Goal: Transaction & Acquisition: Book appointment/travel/reservation

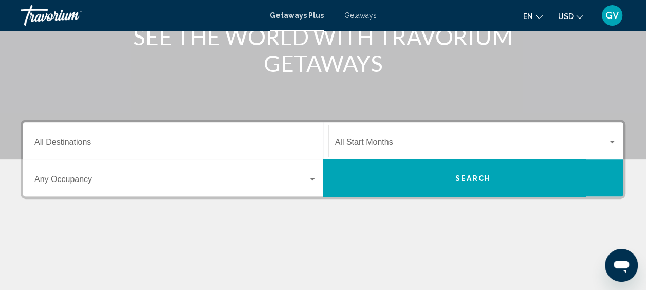
scroll to position [198, 0]
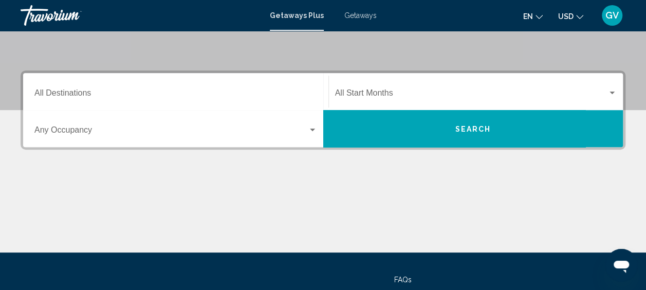
click at [421, 100] on div "Start Month All Start Months" at bounding box center [476, 92] width 282 height 32
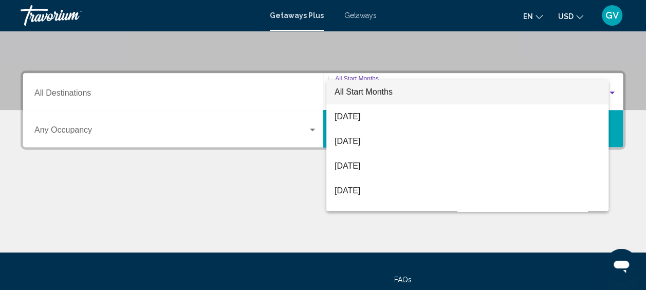
scroll to position [235, 0]
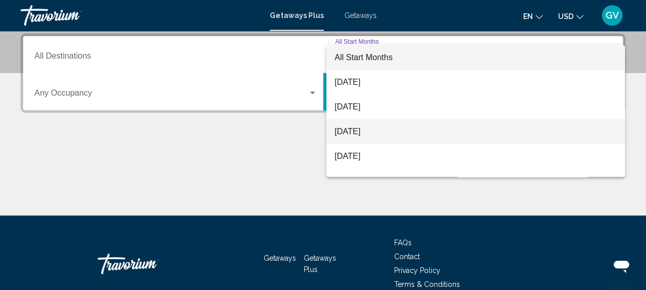
click at [379, 133] on span "[DATE]" at bounding box center [476, 131] width 282 height 25
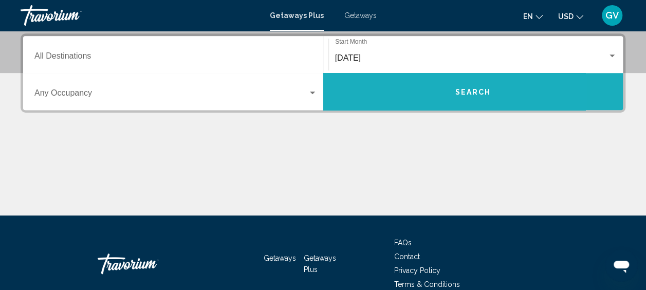
click at [410, 94] on button "Search" at bounding box center [473, 91] width 300 height 37
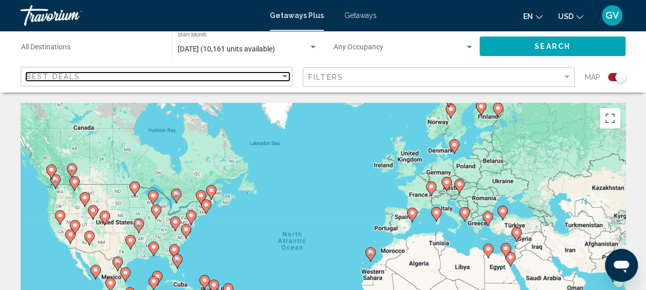
click at [285, 75] on div "Sort by" at bounding box center [284, 76] width 9 height 8
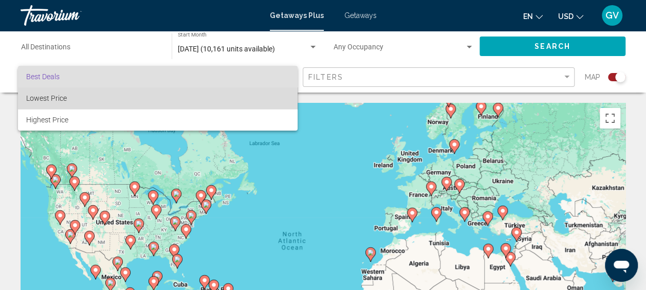
click at [262, 98] on span "Lowest Price" at bounding box center [157, 98] width 263 height 22
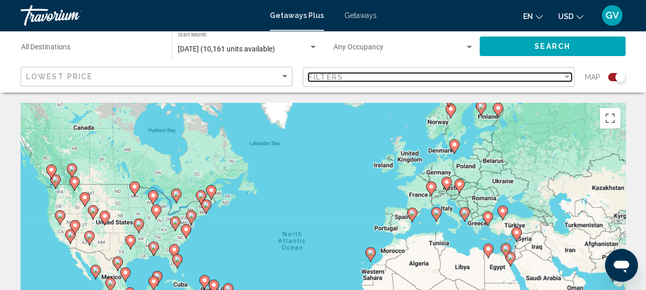
click at [336, 79] on span "Filters" at bounding box center [325, 77] width 35 height 8
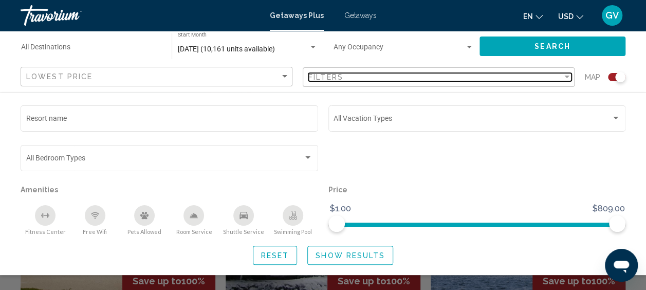
scroll to position [325, 0]
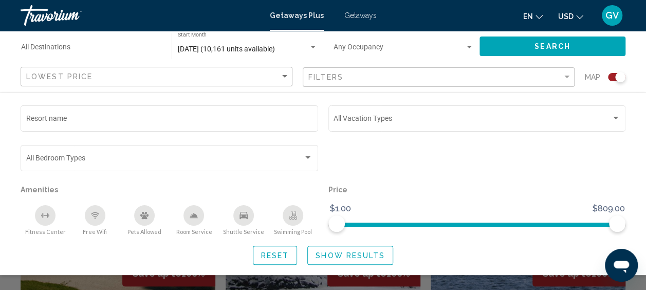
click at [635, 120] on div "Resort name Vacation Types All Vacation Types Bedroom Types All Bedroom Types A…" at bounding box center [323, 183] width 646 height 161
click at [583, 45] on button "Search" at bounding box center [553, 45] width 146 height 19
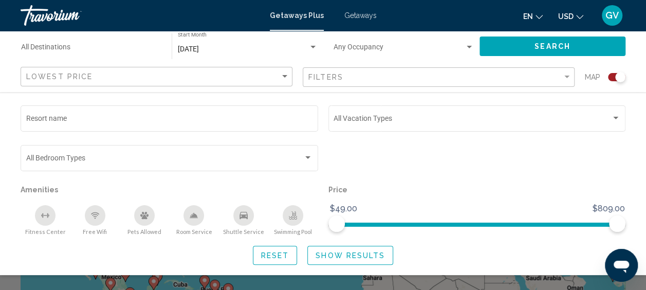
click at [377, 252] on span "Show Results" at bounding box center [350, 255] width 69 height 8
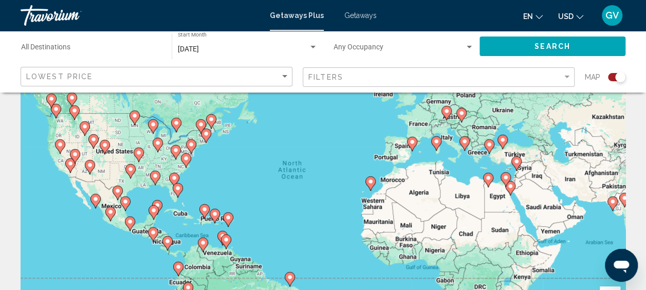
scroll to position [67, 0]
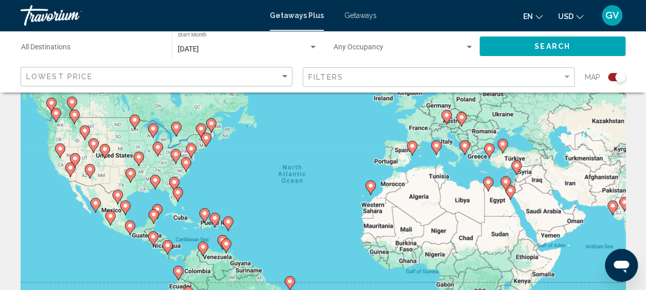
click at [620, 80] on div "Search widget" at bounding box center [620, 77] width 10 height 10
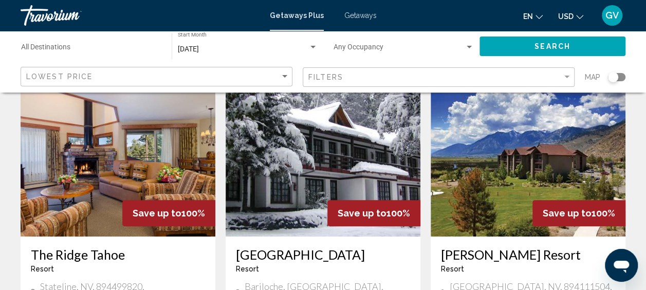
scroll to position [0, 0]
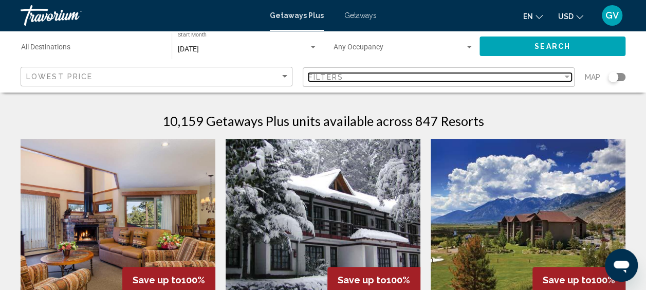
click at [565, 77] on div "Filter" at bounding box center [566, 77] width 5 height 3
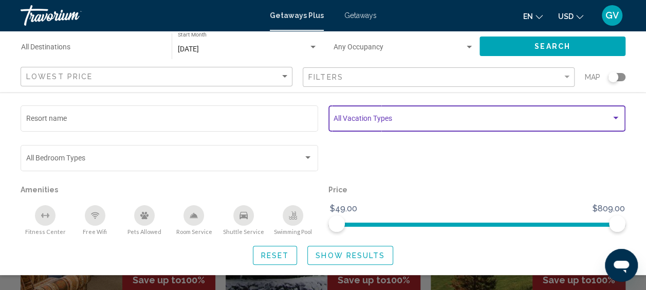
click at [547, 123] on span "Search widget" at bounding box center [473, 120] width 278 height 8
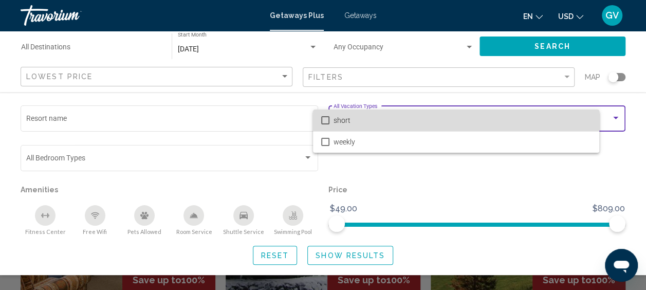
click at [547, 123] on span "short" at bounding box center [462, 120] width 257 height 22
click at [547, 123] on span "short" at bounding box center [479, 120] width 290 height 22
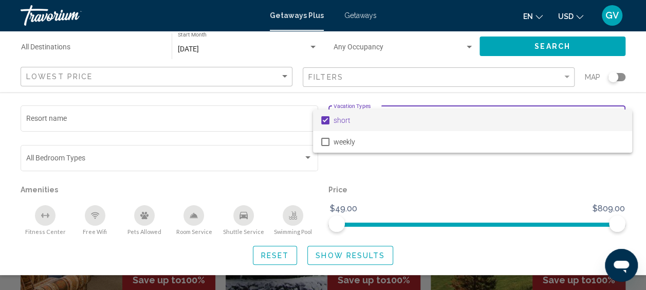
click at [638, 78] on div at bounding box center [323, 145] width 646 height 290
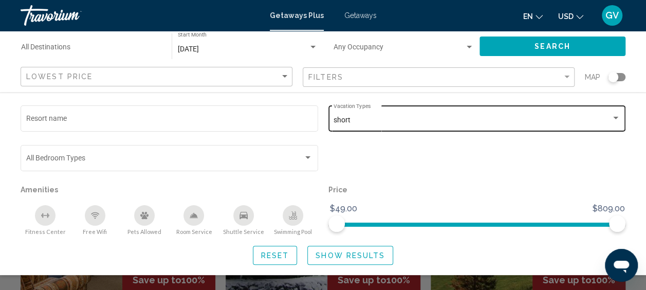
click at [328, 262] on button "Show Results" at bounding box center [350, 255] width 86 height 19
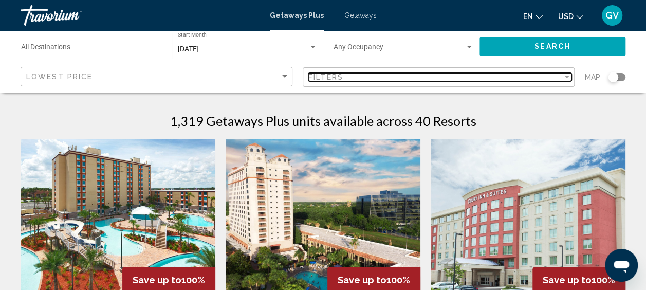
click at [566, 75] on div "Filter" at bounding box center [566, 77] width 9 height 8
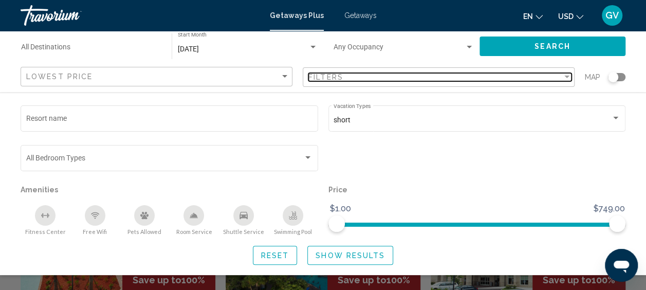
click at [566, 75] on div "Filter" at bounding box center [566, 77] width 9 height 8
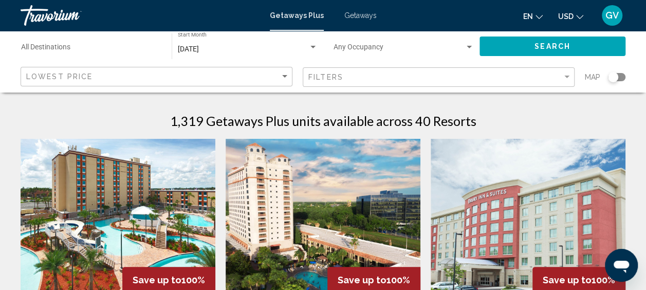
click at [90, 47] on input "Destination All Destinations" at bounding box center [91, 49] width 140 height 8
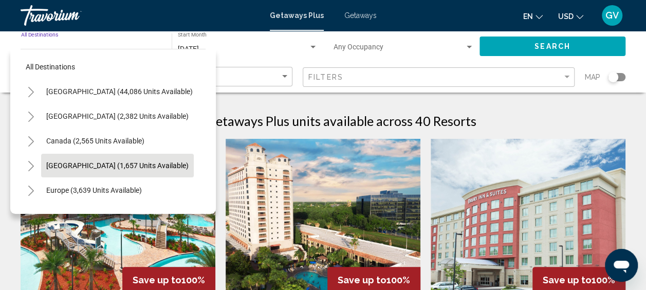
click at [125, 162] on span "[GEOGRAPHIC_DATA] (1,657 units available)" at bounding box center [117, 165] width 142 height 8
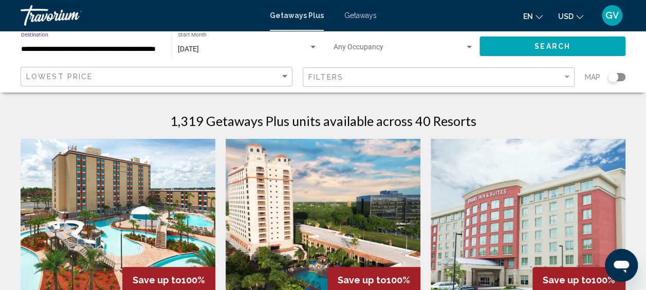
click at [525, 49] on button "Search" at bounding box center [553, 45] width 146 height 19
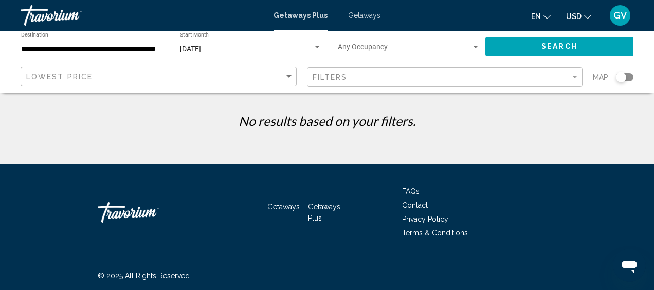
click at [123, 48] on input "**********" at bounding box center [92, 49] width 142 height 8
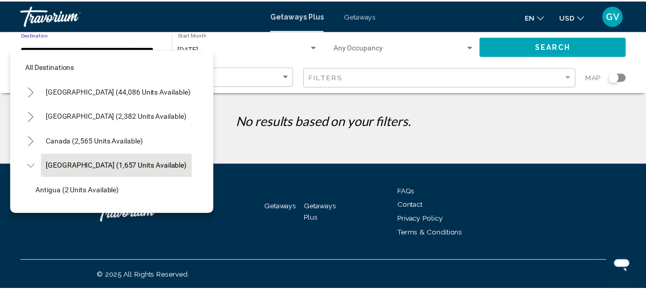
scroll to position [40, 16]
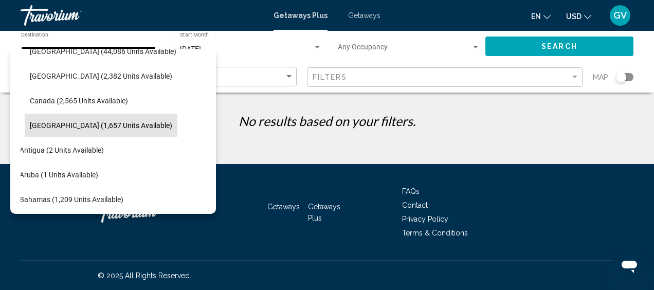
click at [132, 71] on div "[GEOGRAPHIC_DATA] (2,382 units available)" at bounding box center [96, 76] width 185 height 25
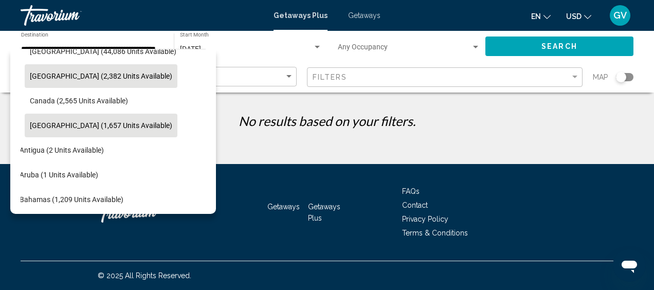
click at [112, 78] on span "[GEOGRAPHIC_DATA] (2,382 units available)" at bounding box center [101, 76] width 142 height 8
type input "**********"
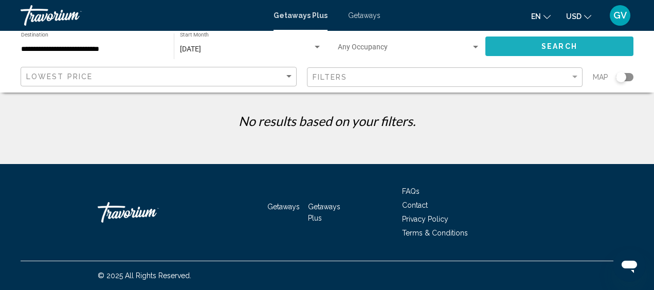
click at [532, 50] on button "Search" at bounding box center [559, 45] width 148 height 19
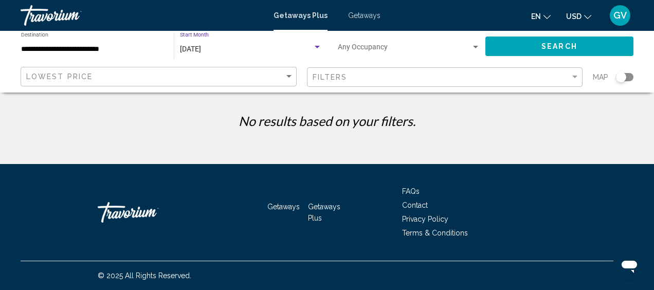
click at [272, 46] on div "October 2025" at bounding box center [246, 49] width 133 height 8
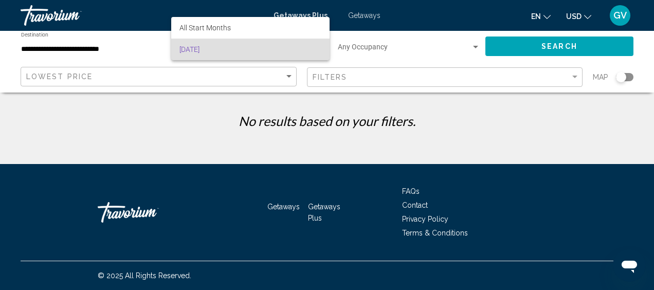
click at [272, 46] on span "October 2025" at bounding box center [250, 50] width 142 height 22
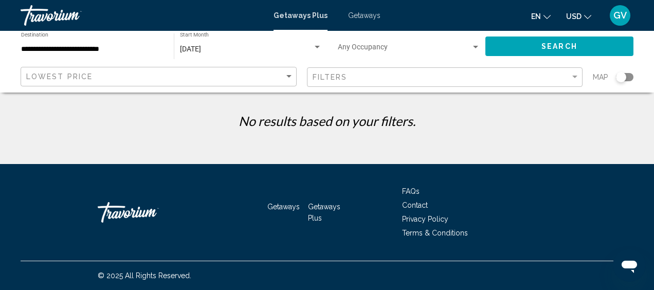
click at [573, 130] on div "No results based on your filters." at bounding box center [326, 124] width 623 height 23
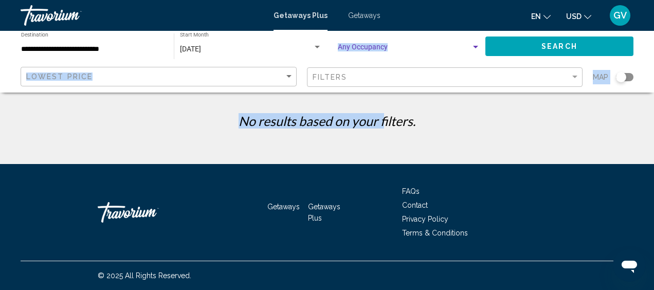
drag, startPoint x: 393, startPoint y: 51, endPoint x: 383, endPoint y: 125, distance: 74.1
click at [383, 125] on div "**********" at bounding box center [327, 185] width 654 height 164
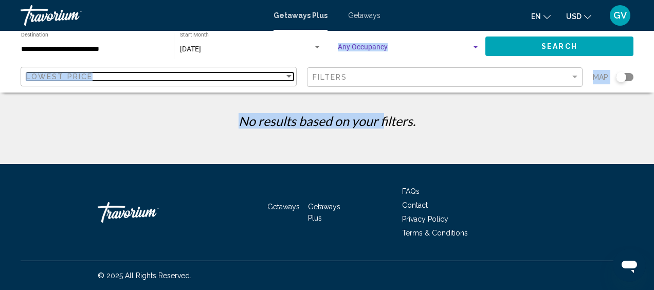
drag, startPoint x: 383, startPoint y: 125, endPoint x: 237, endPoint y: 78, distance: 153.8
click at [237, 78] on div "Lowest Price" at bounding box center [155, 76] width 258 height 8
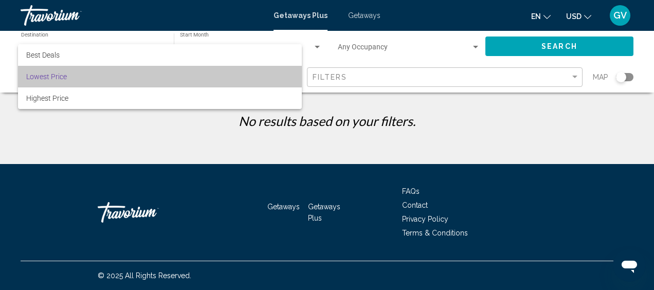
click at [238, 82] on span "Lowest Price" at bounding box center [159, 77] width 267 height 22
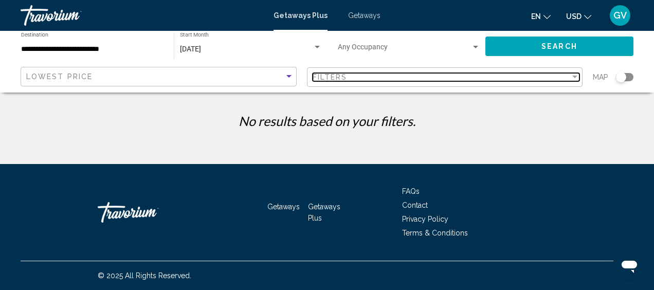
click at [459, 73] on div "Filters" at bounding box center [441, 77] width 258 height 8
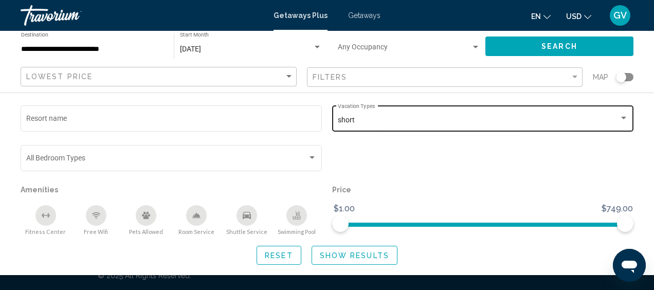
click at [443, 122] on div "short" at bounding box center [478, 120] width 281 height 8
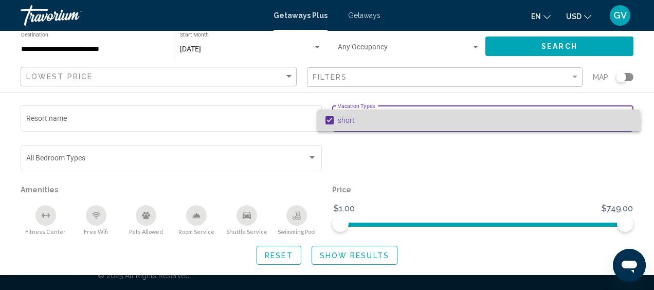
click at [443, 123] on span "short" at bounding box center [485, 120] width 294 height 22
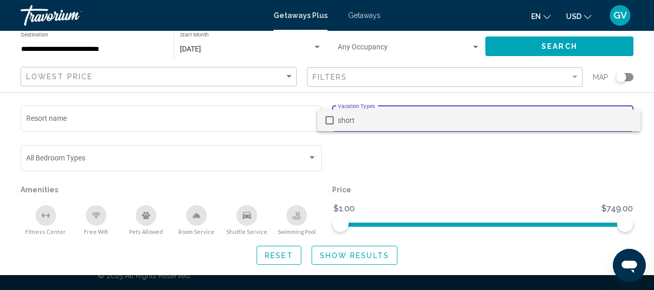
click at [540, 50] on div at bounding box center [327, 145] width 654 height 290
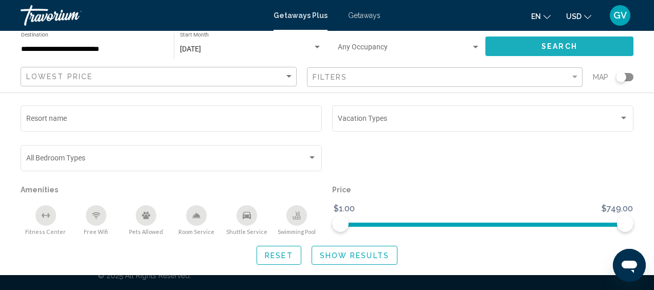
click at [540, 53] on button "Search" at bounding box center [559, 45] width 148 height 19
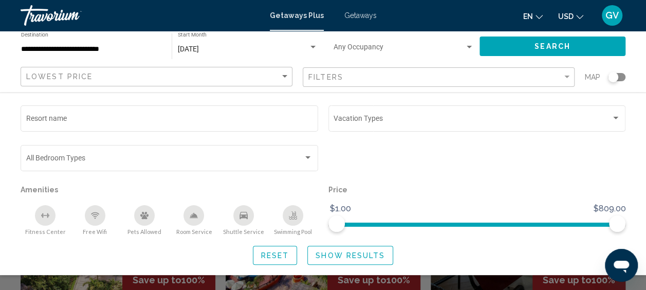
click at [368, 259] on span "Show Results" at bounding box center [350, 255] width 69 height 8
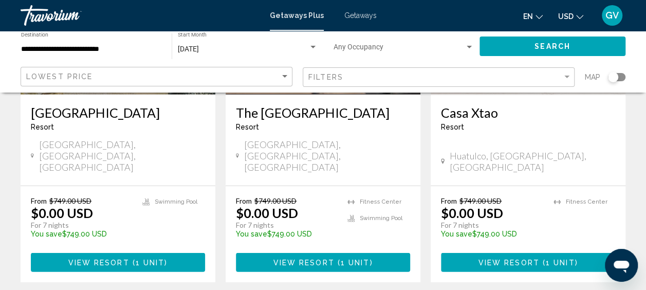
scroll to position [1402, 0]
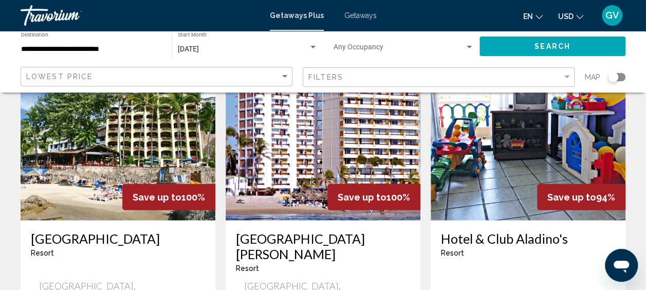
scroll to position [1222, 0]
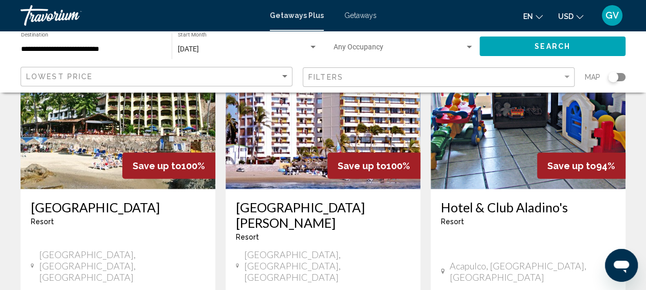
click at [75, 156] on img "Main content" at bounding box center [118, 107] width 195 height 164
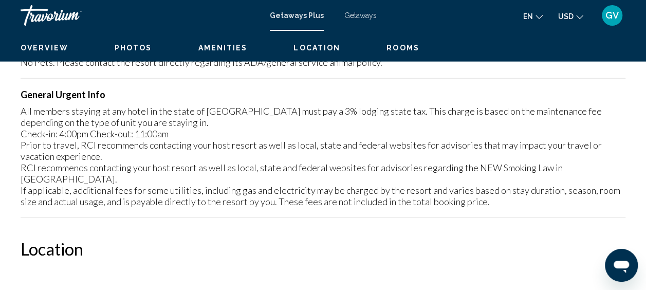
scroll to position [130, 0]
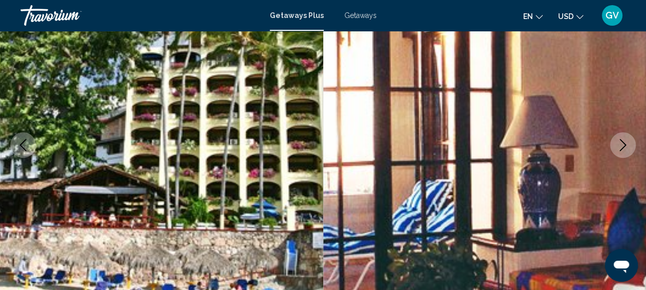
click at [625, 146] on icon "Next image" at bounding box center [623, 145] width 12 height 12
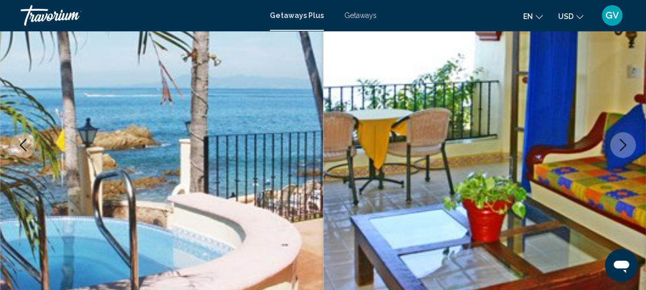
click at [625, 146] on icon "Next image" at bounding box center [623, 145] width 12 height 12
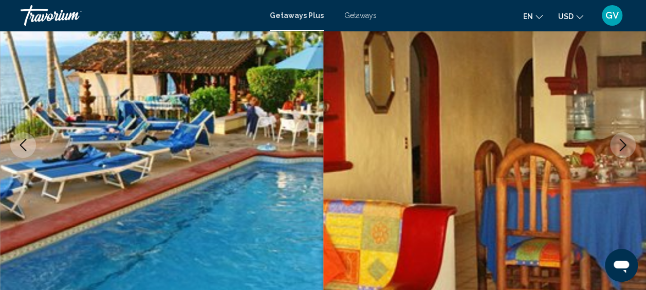
click at [625, 146] on icon "Next image" at bounding box center [623, 145] width 12 height 12
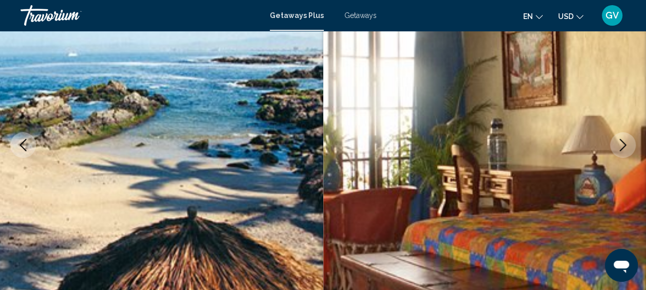
click at [625, 146] on icon "Next image" at bounding box center [623, 145] width 12 height 12
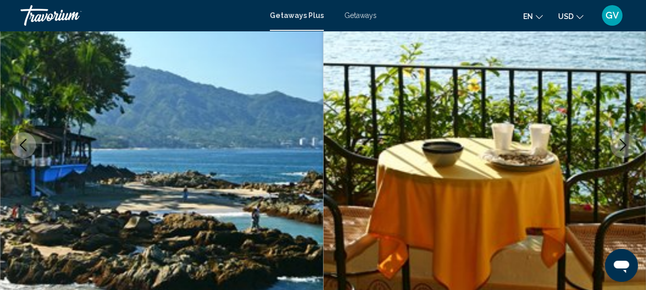
click at [625, 146] on icon "Next image" at bounding box center [623, 145] width 12 height 12
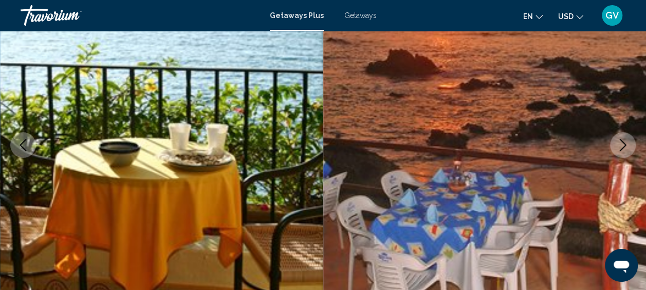
scroll to position [0, 0]
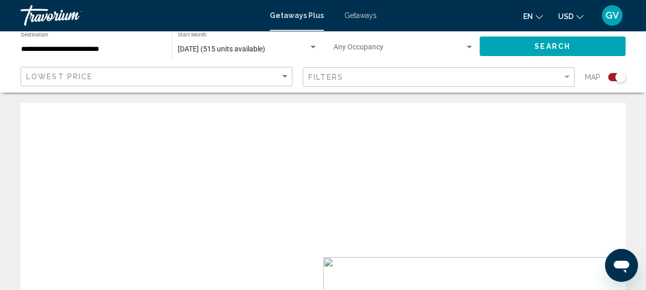
click at [452, 269] on div "To navigate the map with touch gestures double-tap and hold your finger on the …" at bounding box center [323, 257] width 605 height 308
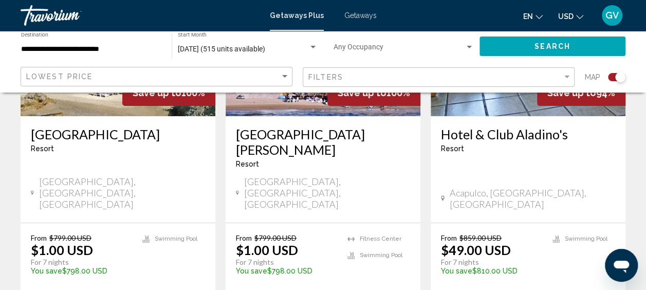
scroll to position [1764, 0]
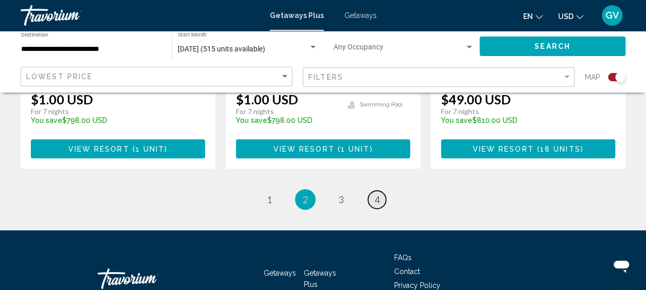
click at [373, 191] on link "page 4" at bounding box center [377, 200] width 18 height 18
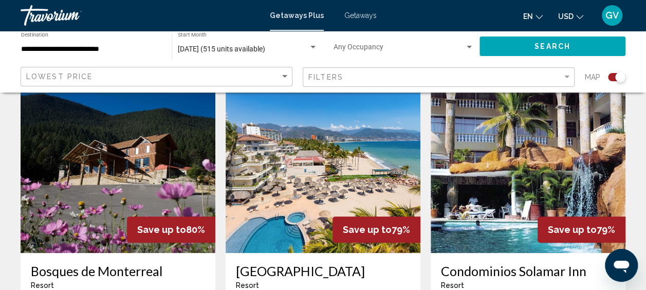
scroll to position [365, 0]
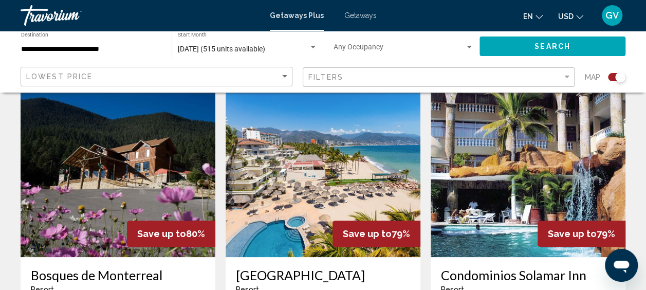
click at [370, 185] on img "Main content" at bounding box center [323, 175] width 195 height 164
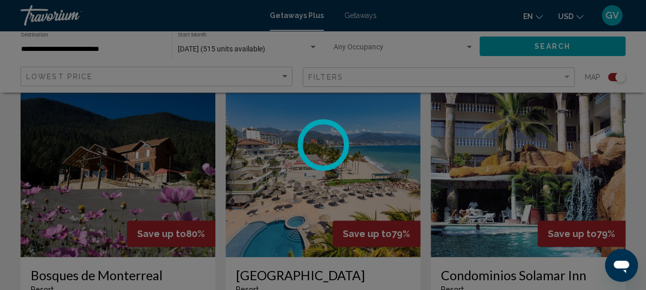
click at [370, 185] on div at bounding box center [323, 145] width 646 height 290
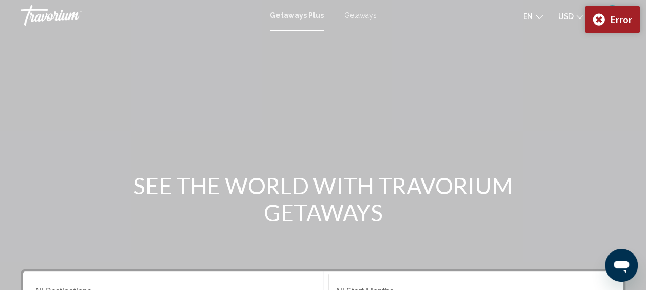
click at [355, 12] on span "Getaways" at bounding box center [360, 15] width 32 height 8
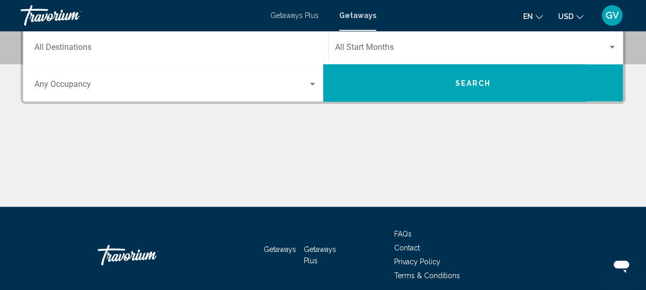
scroll to position [286, 0]
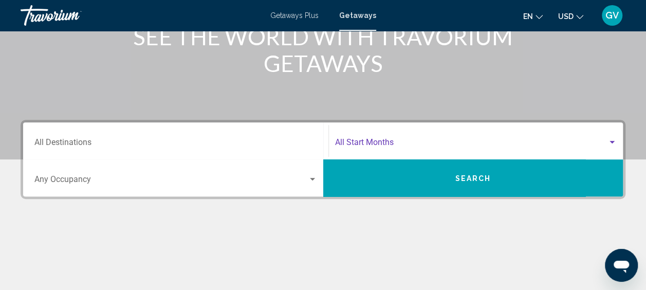
click at [390, 145] on span "Search widget" at bounding box center [471, 144] width 273 height 9
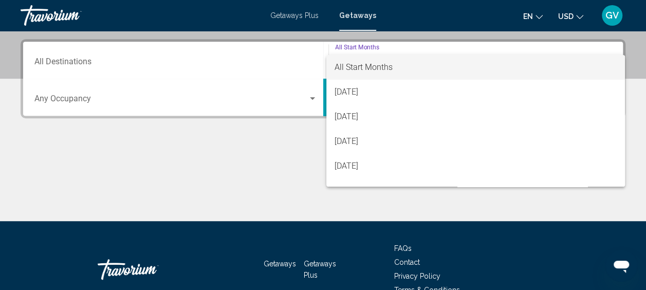
scroll to position [235, 0]
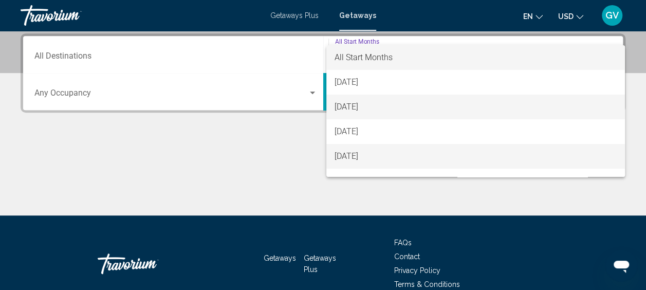
drag, startPoint x: 390, startPoint y: 145, endPoint x: 378, endPoint y: 105, distance: 41.3
click at [378, 105] on div "All Start Months August 2025 September 2025 October 2025 November 2025 December…" at bounding box center [475, 111] width 299 height 132
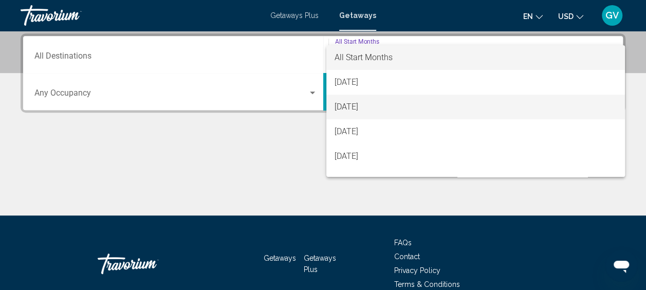
drag, startPoint x: 378, startPoint y: 105, endPoint x: 358, endPoint y: 108, distance: 19.7
click at [358, 108] on span "September 2025" at bounding box center [476, 107] width 282 height 25
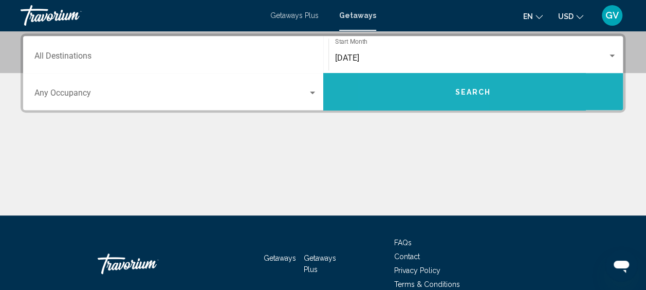
click at [426, 89] on button "Search" at bounding box center [473, 91] width 300 height 37
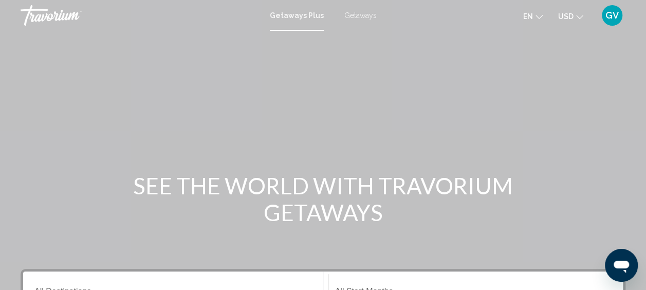
click at [293, 16] on span "Getaways Plus" at bounding box center [297, 15] width 54 height 8
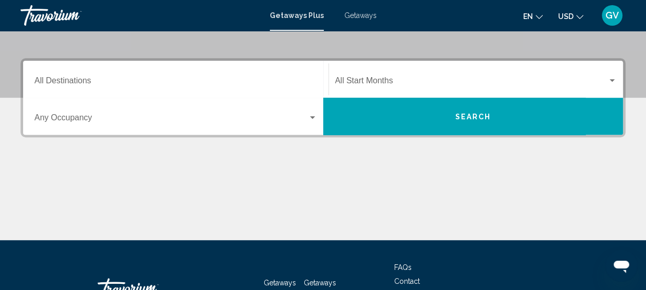
scroll to position [206, 0]
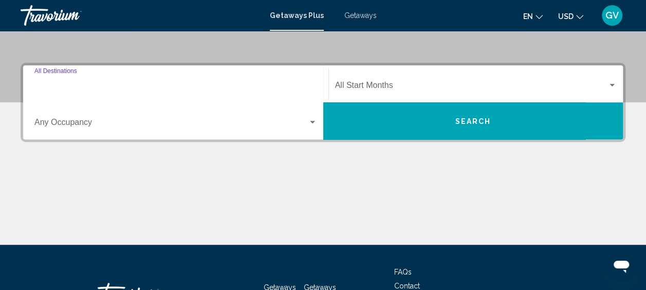
click at [219, 87] on input "Destination All Destinations" at bounding box center [175, 87] width 283 height 9
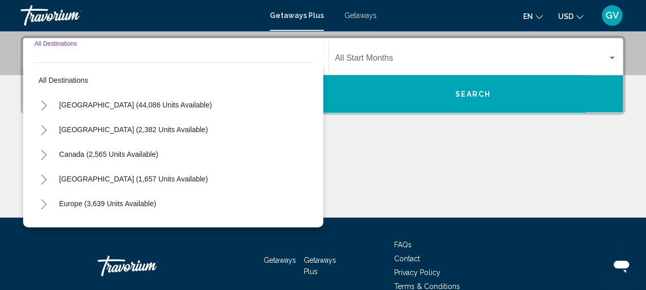
scroll to position [235, 0]
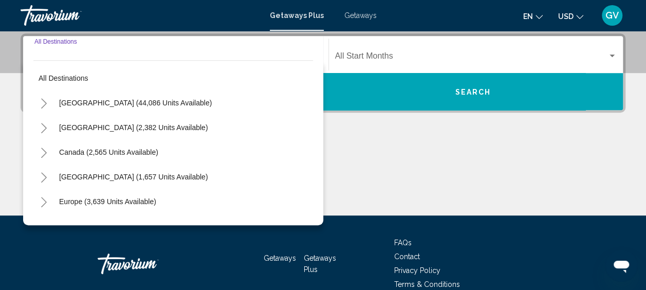
click at [46, 178] on icon "Toggle Caribbean & Atlantic Islands (1,657 units available)" at bounding box center [44, 177] width 8 height 10
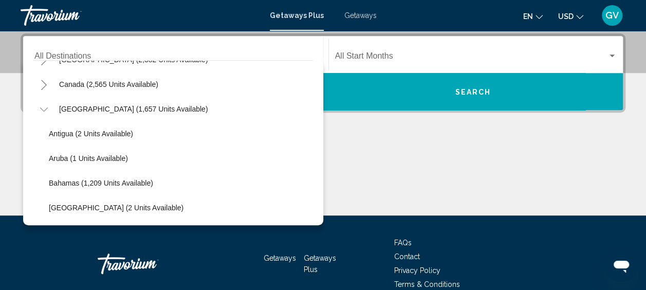
scroll to position [49, 0]
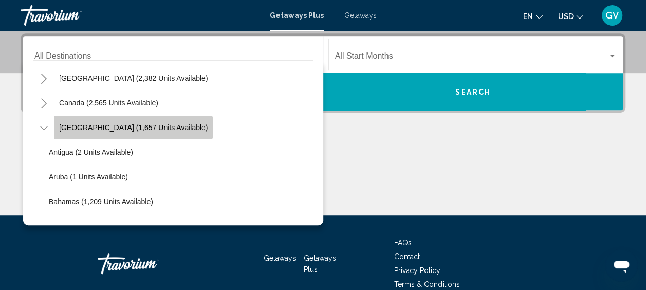
click at [156, 131] on span "[GEOGRAPHIC_DATA] (1,657 units available)" at bounding box center [133, 127] width 149 height 8
type input "**********"
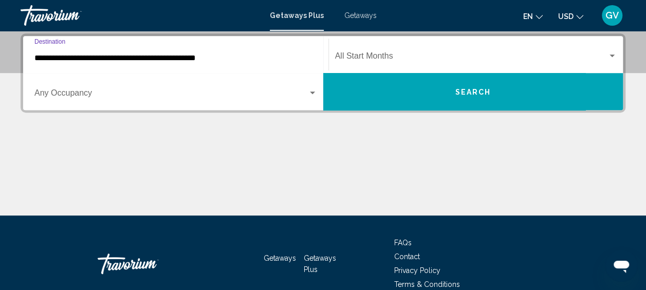
click at [419, 103] on button "Search" at bounding box center [473, 91] width 300 height 37
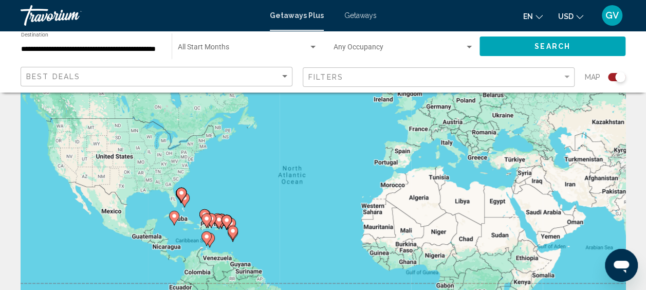
scroll to position [63, 0]
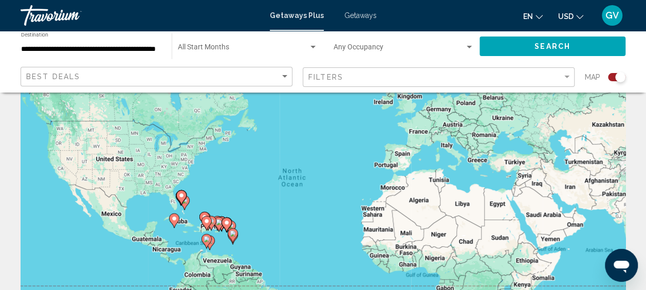
click at [617, 78] on div "Search widget" at bounding box center [620, 77] width 10 height 10
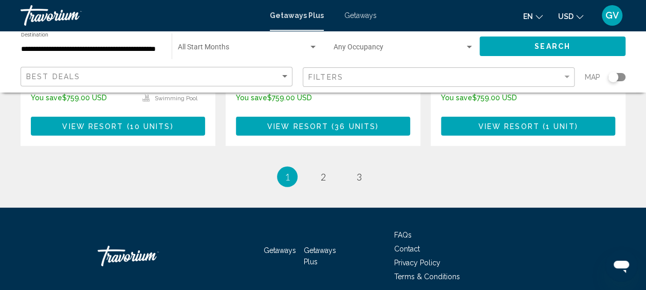
scroll to position [1435, 0]
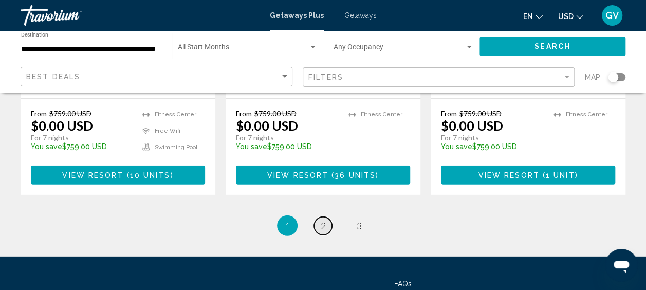
click at [323, 220] on span "2" at bounding box center [323, 225] width 5 height 11
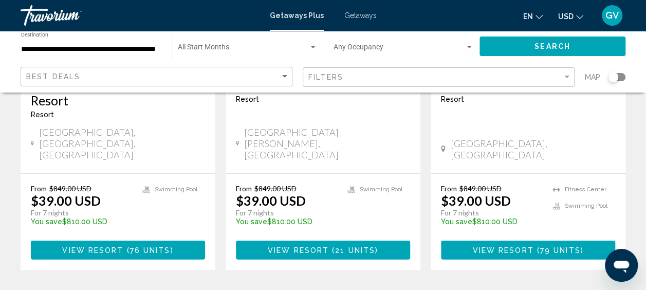
scroll to position [1371, 0]
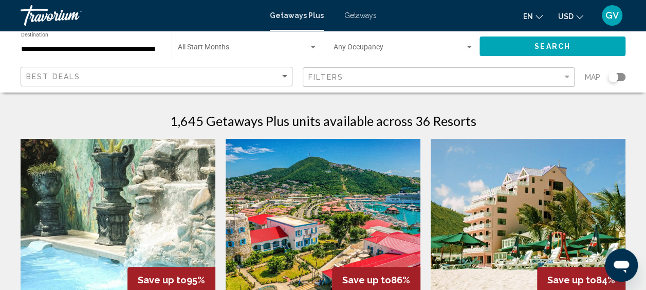
click at [362, 220] on img "Main content" at bounding box center [323, 221] width 195 height 164
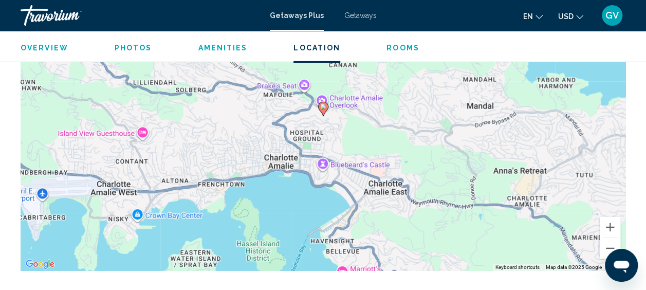
scroll to position [1589, 0]
